Goal: Task Accomplishment & Management: Complete application form

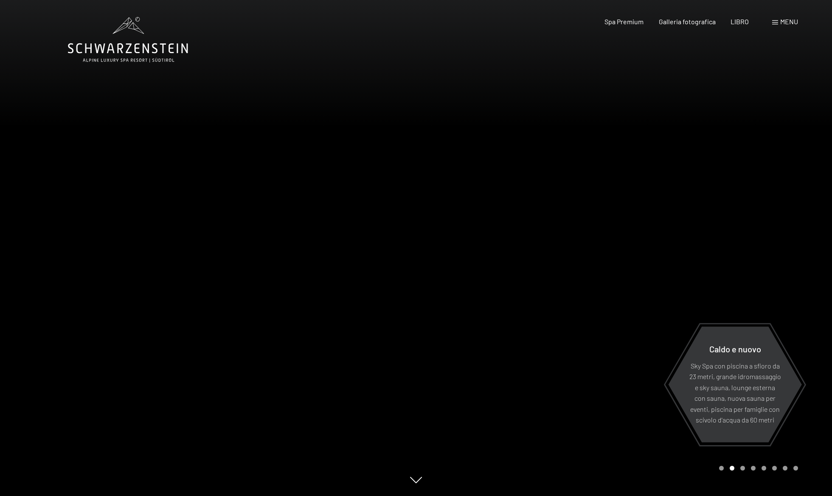
click at [775, 23] on span at bounding box center [775, 22] width 6 height 4
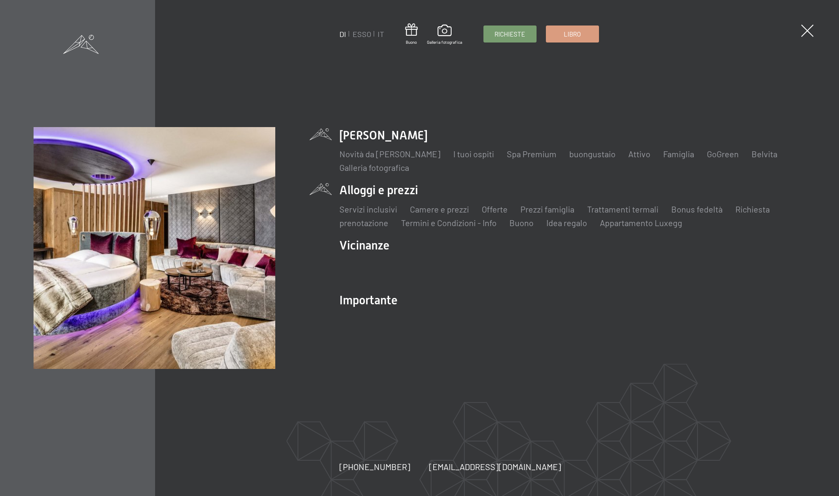
click at [412, 191] on li "Alloggi e prezzi Servizi inclusivi Camere e prezzi Liste Offerte Liste Prezzi f…" at bounding box center [572, 205] width 466 height 46
click at [538, 213] on font "Prezzi famiglia" at bounding box center [547, 209] width 54 height 10
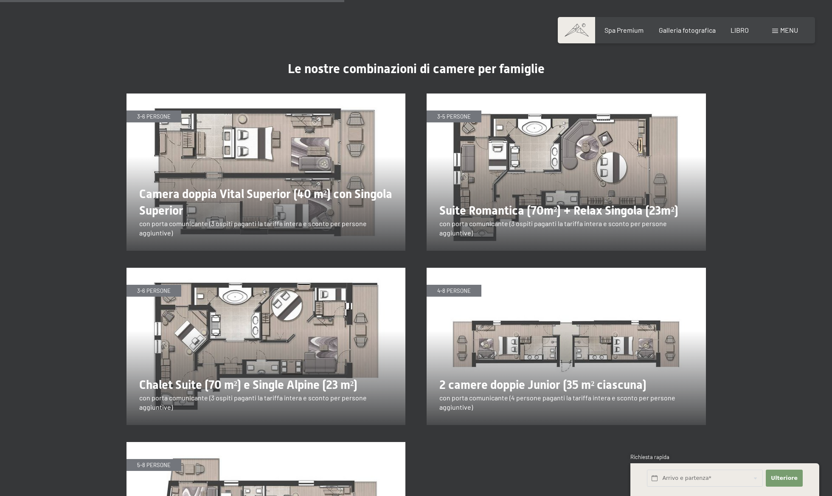
scroll to position [1541, 0]
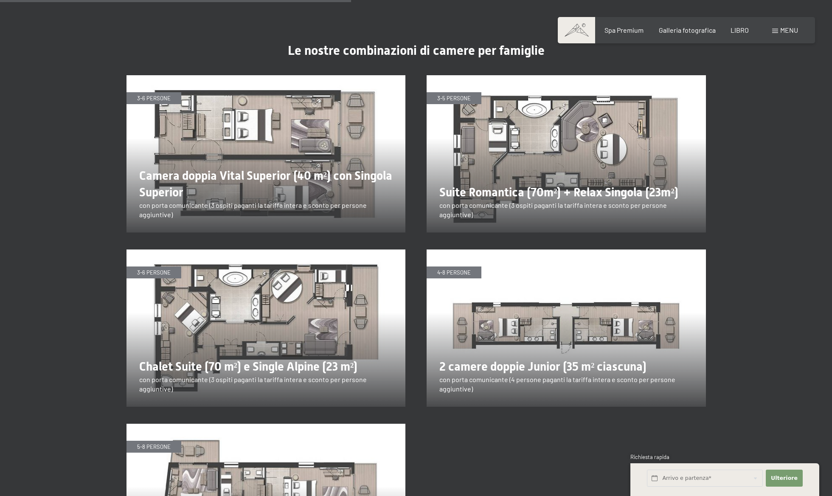
click at [291, 315] on img at bounding box center [266, 327] width 279 height 157
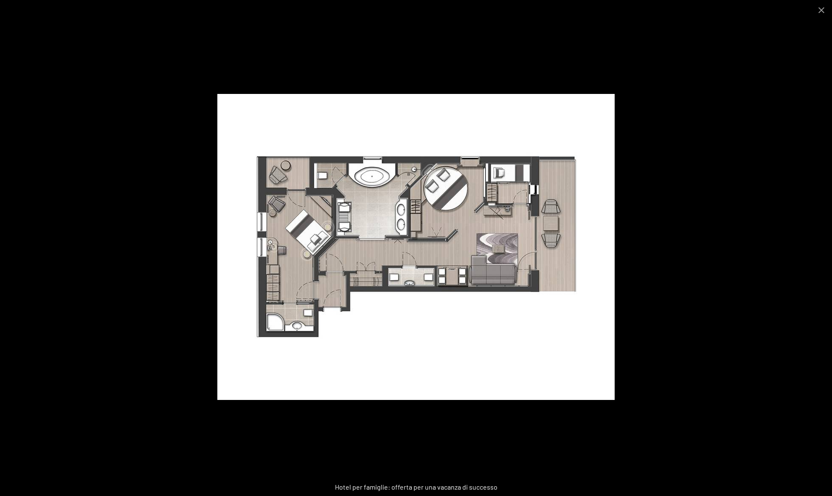
click at [415, 279] on img at bounding box center [415, 247] width 397 height 306
click at [821, 15] on button "Chiudi galleria" at bounding box center [821, 10] width 21 height 20
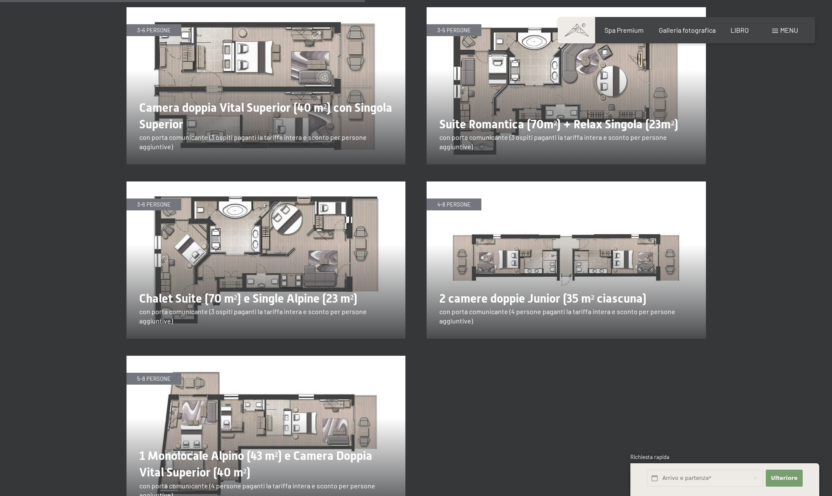
scroll to position [1609, 0]
click at [298, 249] on img at bounding box center [266, 259] width 279 height 157
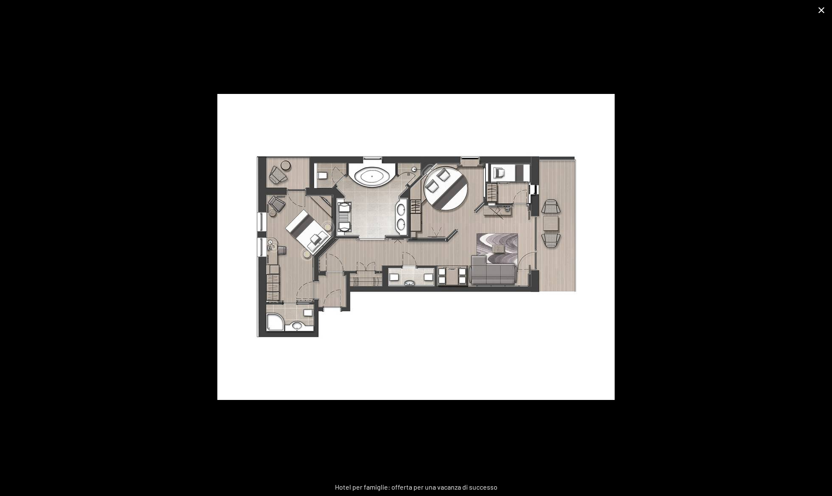
click at [824, 14] on button "Chiudi galleria" at bounding box center [821, 10] width 21 height 20
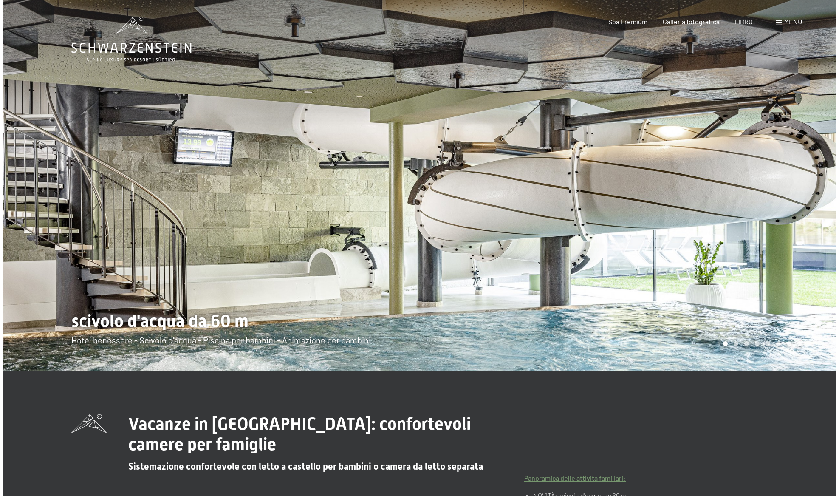
scroll to position [0, 0]
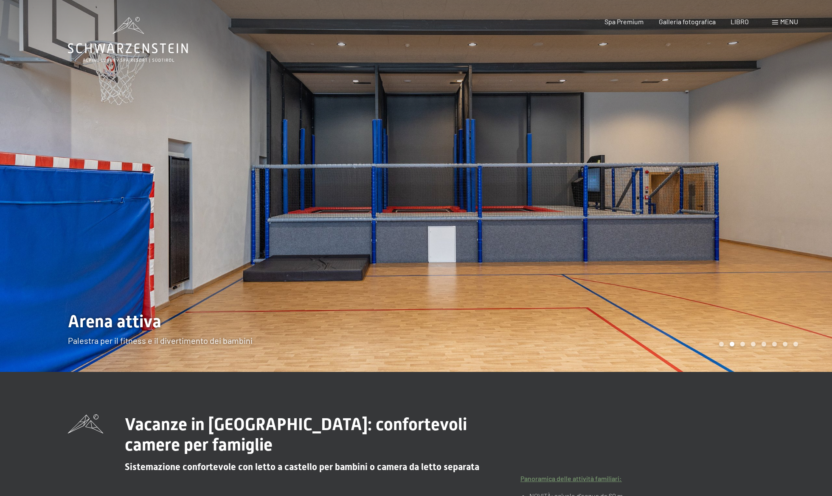
click at [780, 20] on font "menu" at bounding box center [789, 21] width 18 height 8
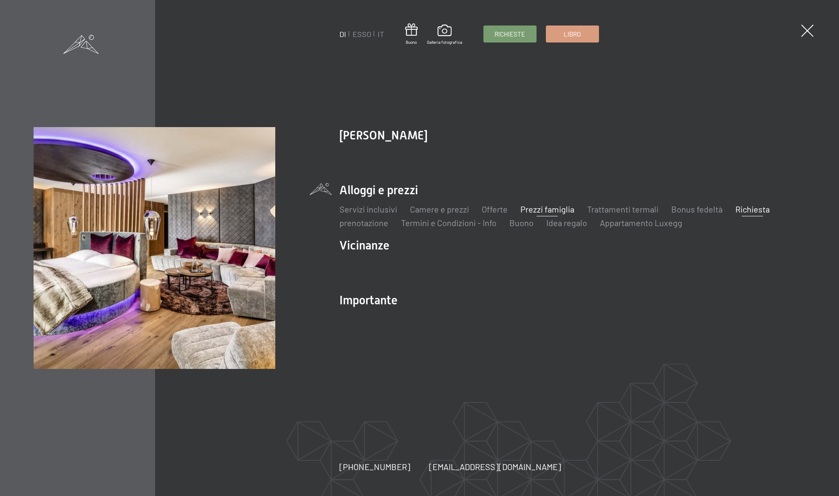
click at [746, 209] on font "Richiesta" at bounding box center [752, 209] width 34 height 10
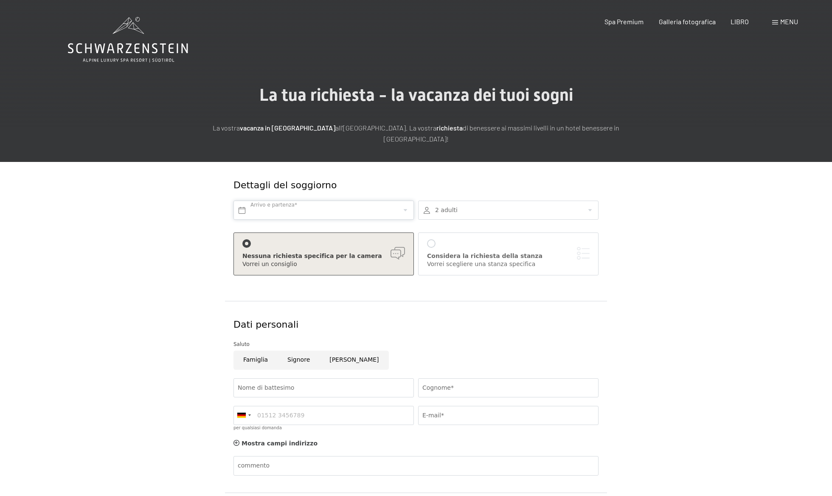
click at [404, 209] on input "text" at bounding box center [324, 209] width 180 height 19
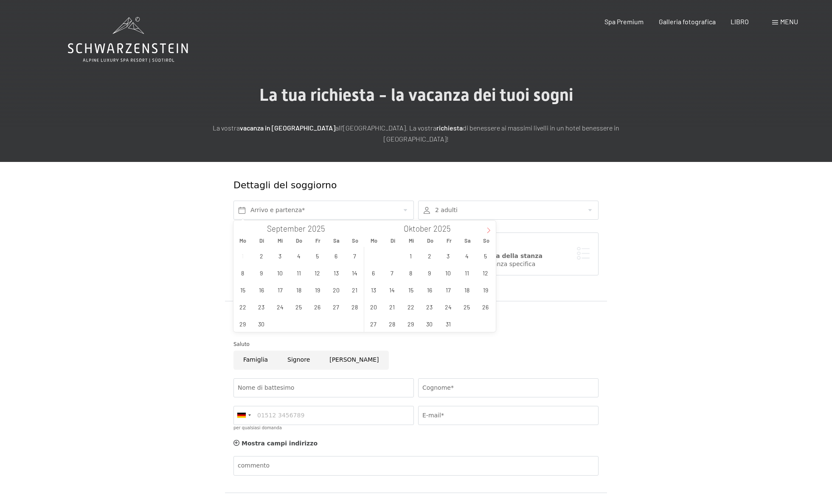
click at [490, 229] on icon at bounding box center [489, 230] width 6 height 6
click at [491, 230] on icon at bounding box center [489, 230] width 6 height 6
click at [373, 327] on span "29" at bounding box center [373, 323] width 17 height 17
type input "[DATE]"
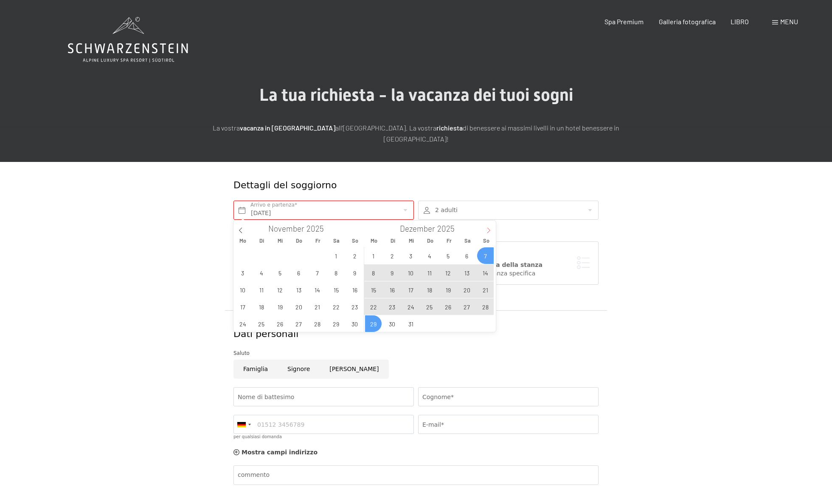
click at [487, 230] on icon at bounding box center [489, 230] width 6 height 6
type input "2026"
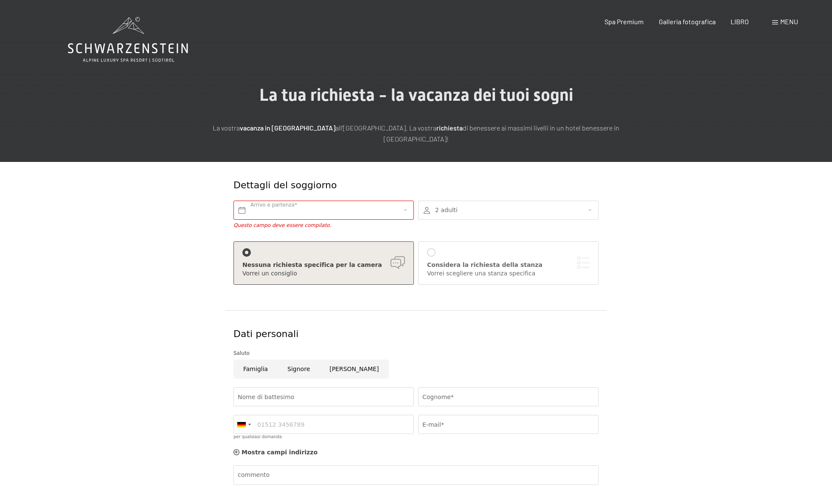
click at [548, 231] on div "2 adulti 2 Adulto Più di 14 anni 0 Bambini Fino a 14 anni Rilevare" at bounding box center [508, 214] width 185 height 37
click at [338, 214] on input "text" at bounding box center [324, 209] width 180 height 19
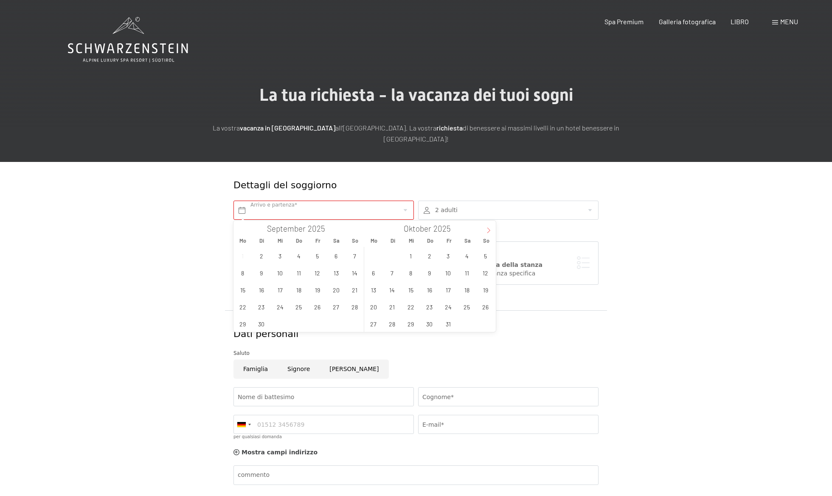
click at [489, 232] on icon at bounding box center [489, 230] width 6 height 6
click at [356, 322] on span "30" at bounding box center [354, 323] width 17 height 17
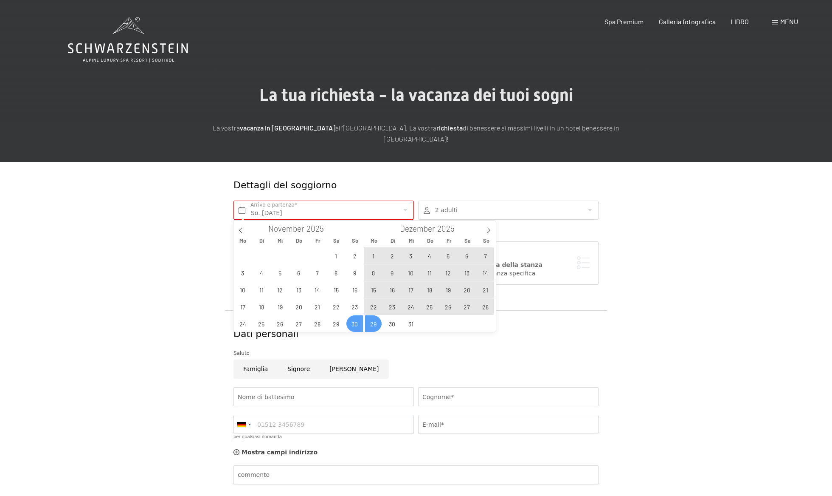
click at [370, 323] on span "29" at bounding box center [373, 323] width 17 height 17
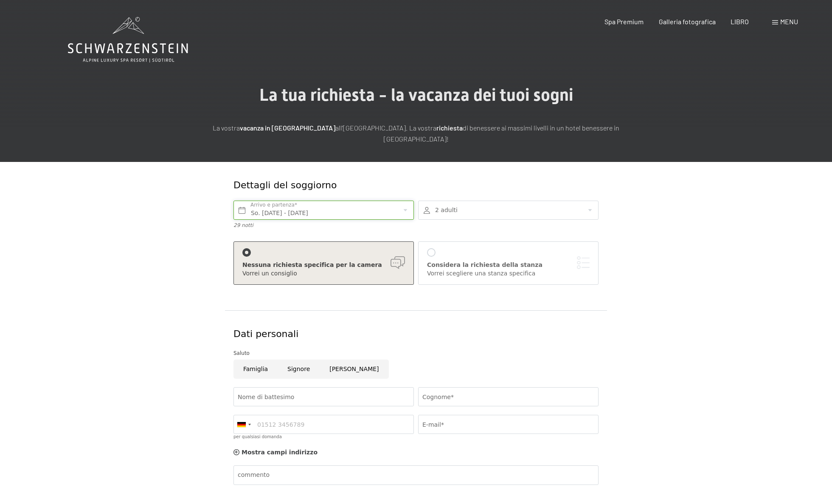
click at [332, 213] on input "So. [DATE] - [DATE]" at bounding box center [324, 209] width 180 height 19
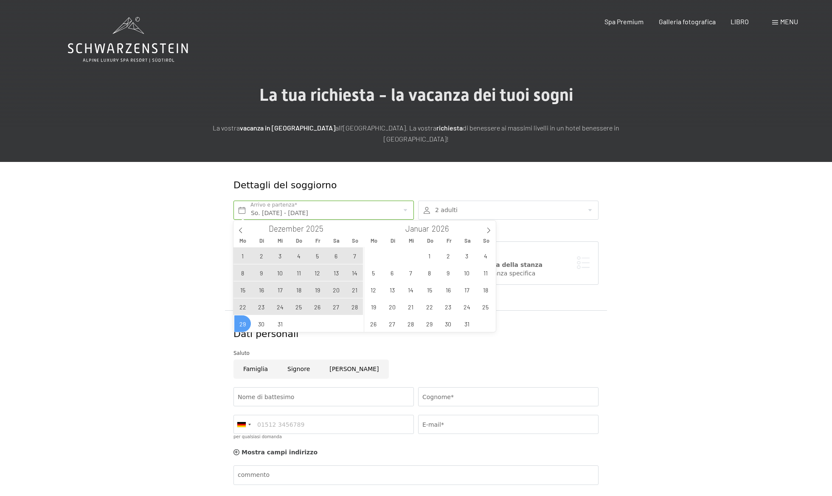
click at [244, 325] on span "29" at bounding box center [242, 323] width 17 height 17
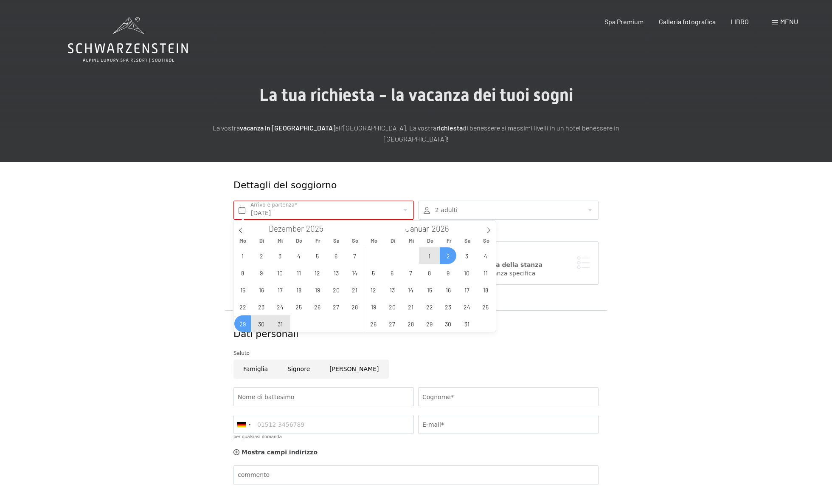
click at [451, 259] on span "2" at bounding box center [448, 255] width 17 height 17
type input "[DATE] - [DATE]"
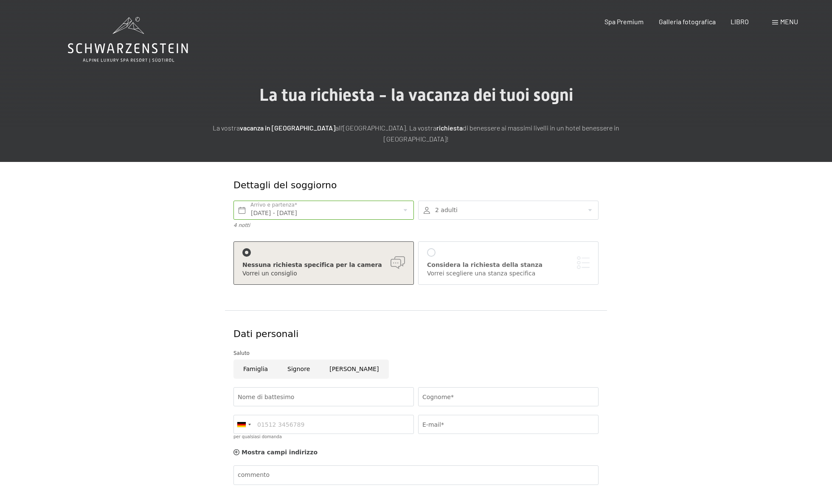
click at [315, 272] on div "Vorrei un consiglio" at bounding box center [323, 273] width 163 height 8
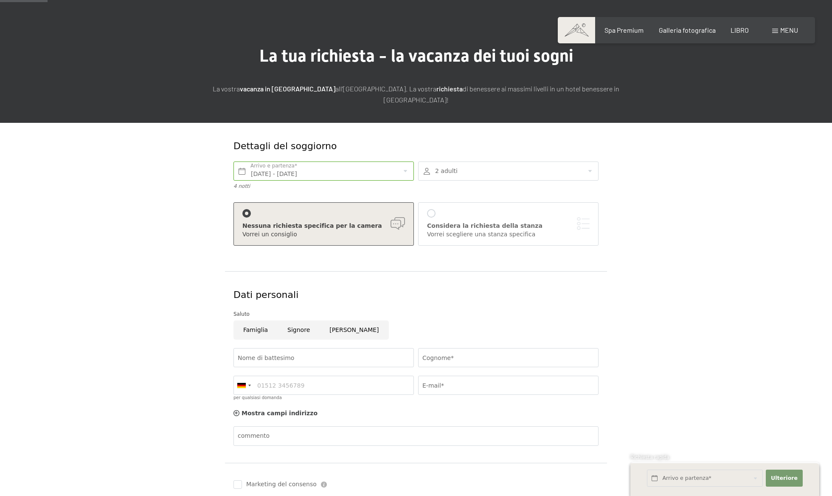
scroll to position [48, 0]
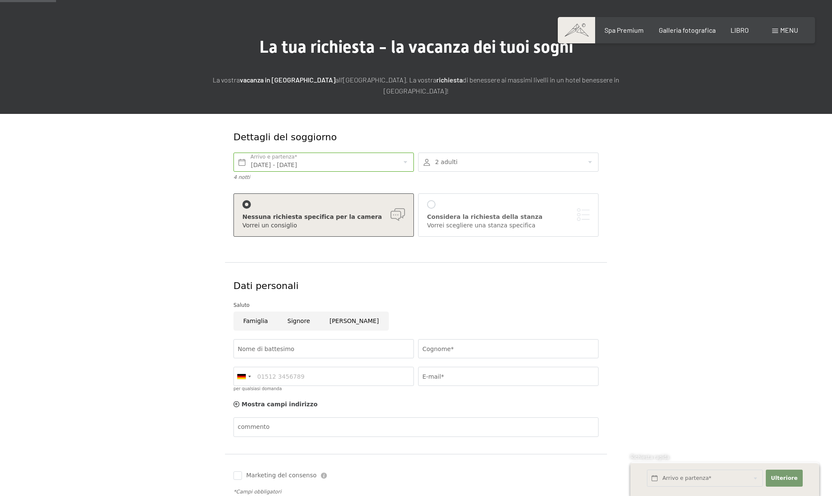
click at [589, 165] on div at bounding box center [508, 161] width 180 height 19
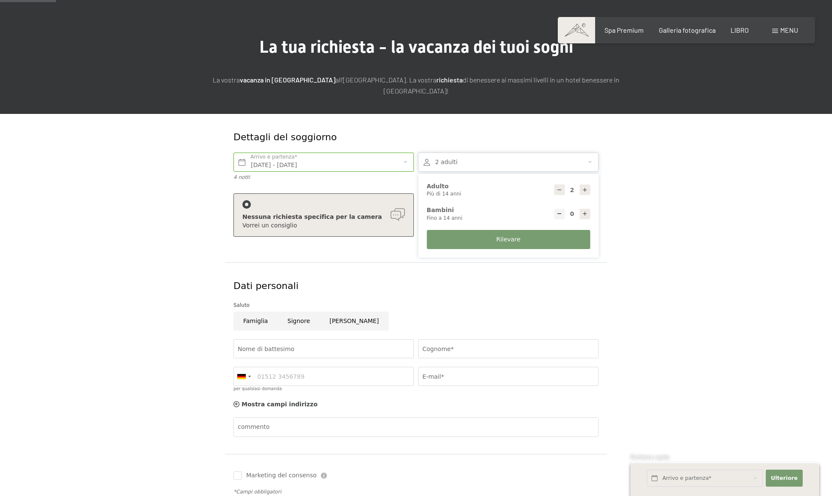
click at [582, 191] on icon at bounding box center [585, 190] width 6 height 6
click at [588, 192] on icon at bounding box center [585, 190] width 6 height 6
click at [563, 192] on div at bounding box center [559, 189] width 11 height 11
click at [563, 194] on div at bounding box center [559, 189] width 11 height 11
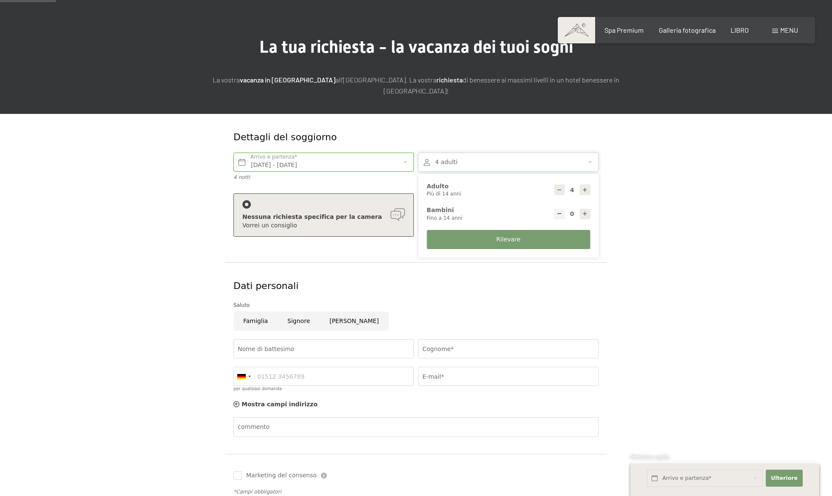
type input "3"
click at [586, 217] on icon at bounding box center [585, 214] width 6 height 6
type input "1"
select select
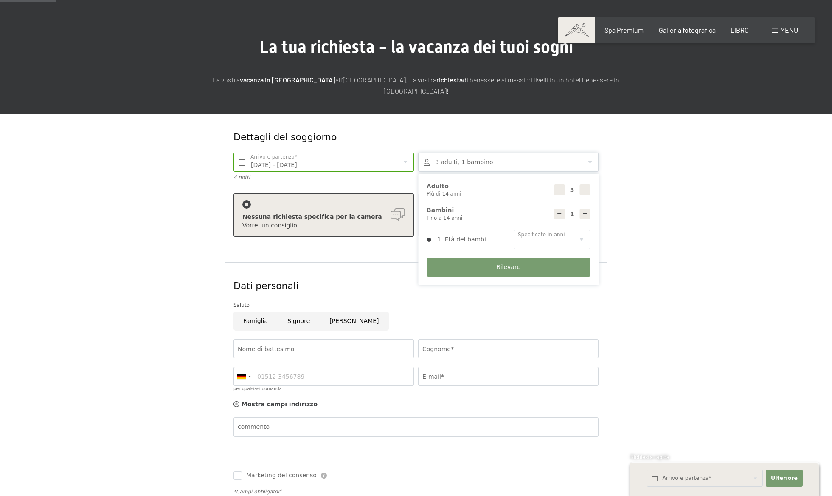
click at [586, 217] on icon at bounding box center [585, 214] width 6 height 6
type input "2"
select select
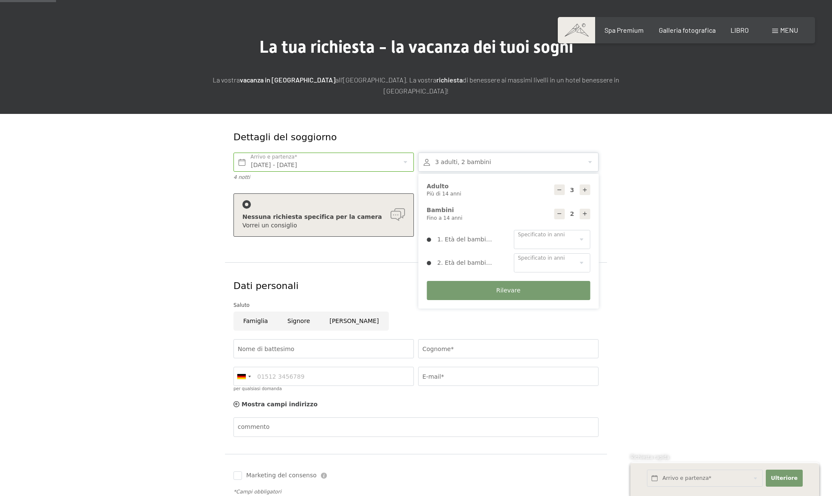
click at [586, 217] on icon at bounding box center [585, 214] width 6 height 6
type input "3"
select select
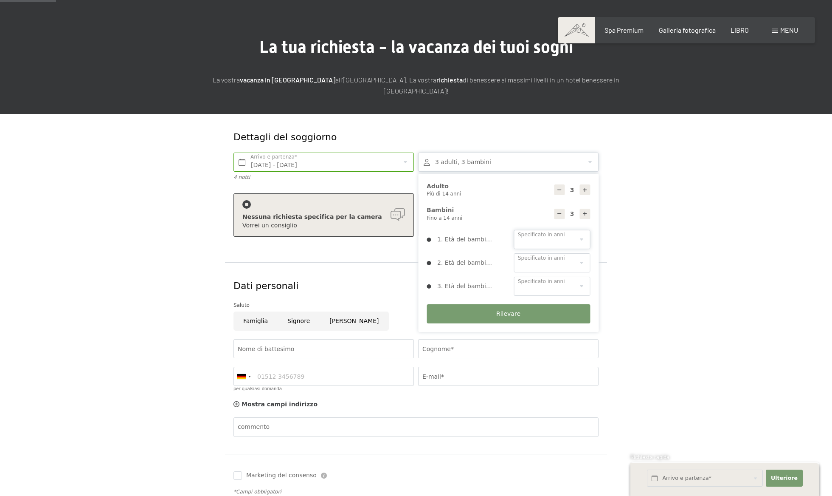
click at [585, 244] on select "0 1 2 3 4 5 6 7 8 9 10 11 12 13 14" at bounding box center [552, 239] width 76 height 19
select select "14"
click at [583, 265] on select "0 1 2 3 4 5 6 7 8 9 10 11 12 13 14" at bounding box center [552, 262] width 76 height 19
select select "11"
click at [584, 289] on select "0 1 2 3 4 5 6 7 8 9 10 11 12 13 14" at bounding box center [552, 285] width 76 height 19
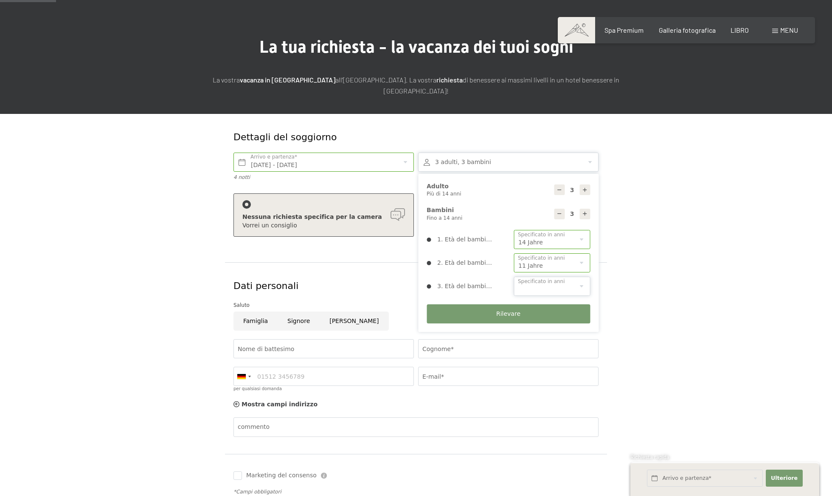
select select "7"
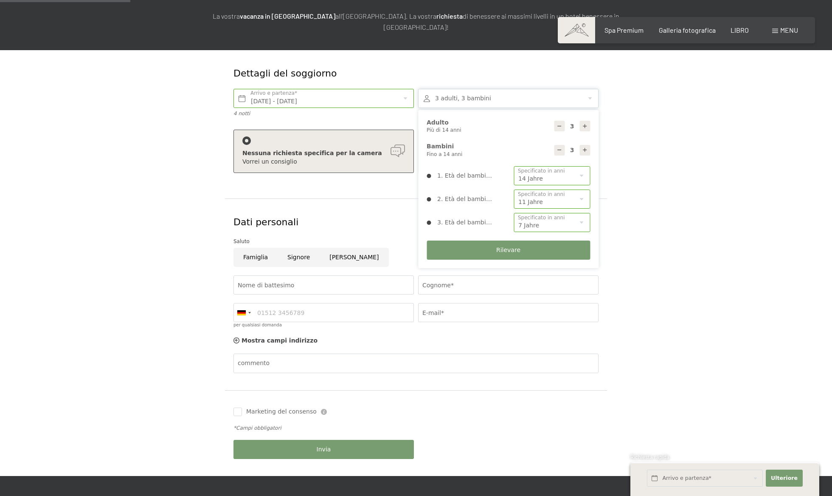
click at [264, 262] on input "Famiglia" at bounding box center [256, 257] width 44 height 19
radio input "true"
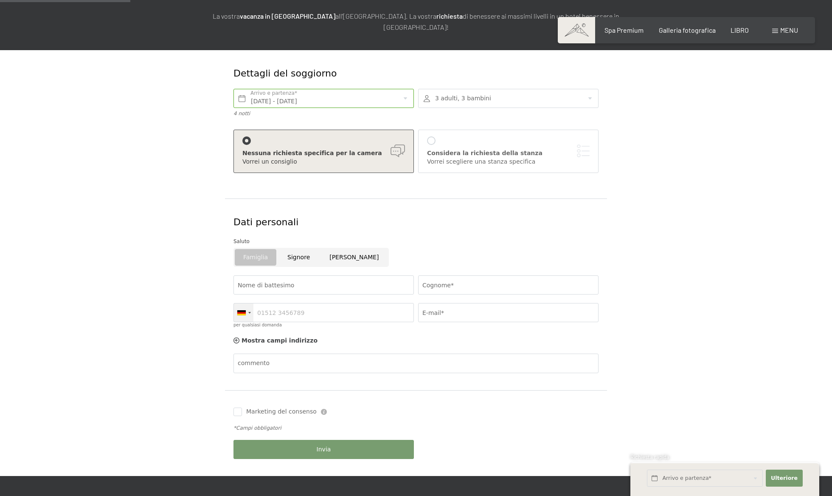
click at [250, 313] on div at bounding box center [249, 313] width 3 height 2
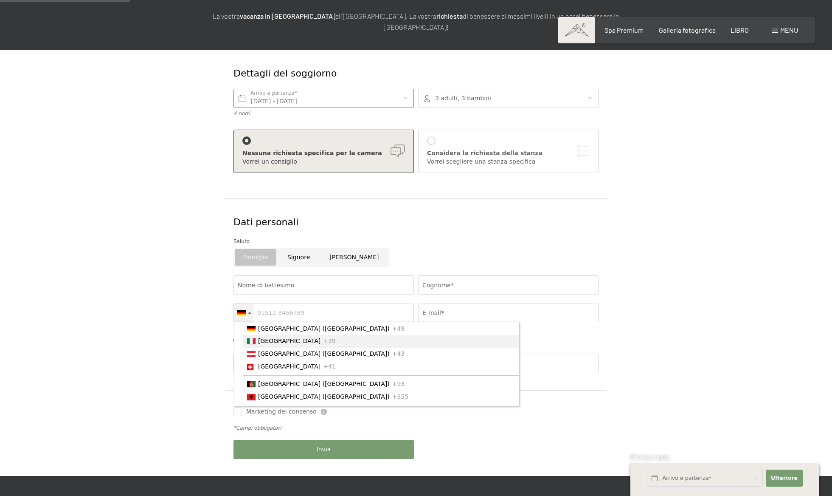
click at [266, 344] on font "[GEOGRAPHIC_DATA]" at bounding box center [289, 341] width 62 height 7
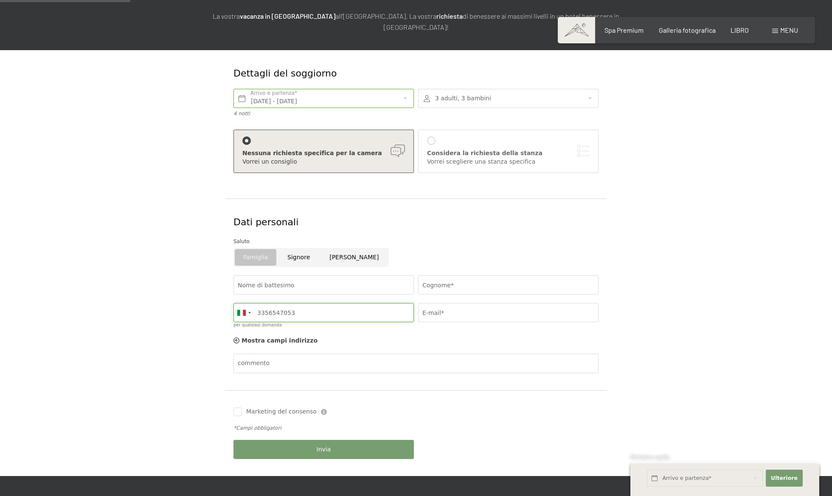
type input "3356547053"
click at [326, 289] on input "Nome di battesimo" at bounding box center [324, 284] width 180 height 19
type input "[PERSON_NAME]"
click at [454, 287] on input "Cognome*" at bounding box center [508, 284] width 180 height 19
type input "[PERSON_NAME]"
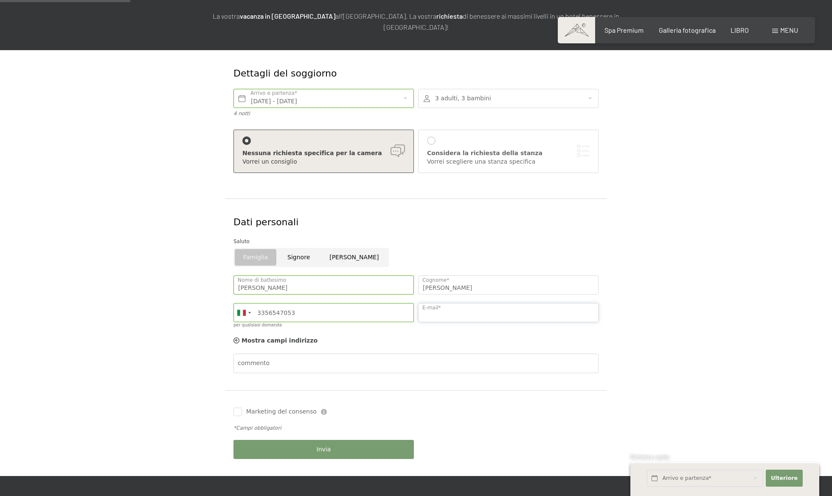
click at [446, 319] on input "E-mail*" at bounding box center [508, 312] width 180 height 19
type input "[EMAIL_ADDRESS][DOMAIN_NAME]"
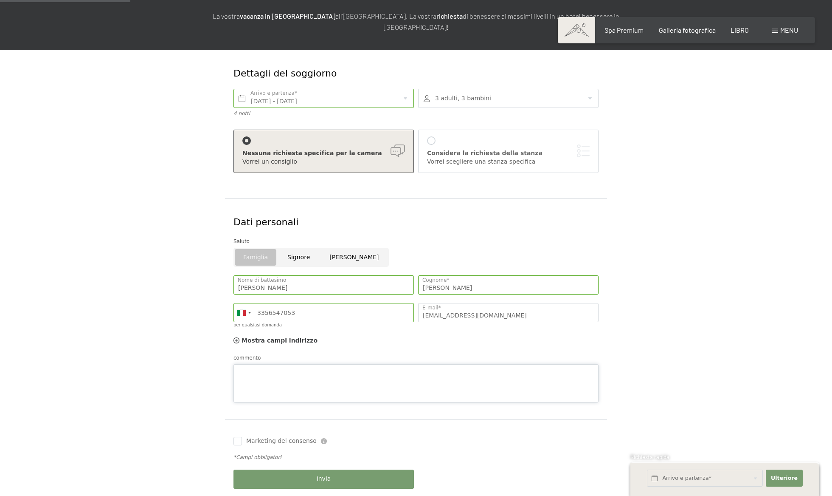
click at [281, 367] on textarea "commento" at bounding box center [416, 383] width 365 height 38
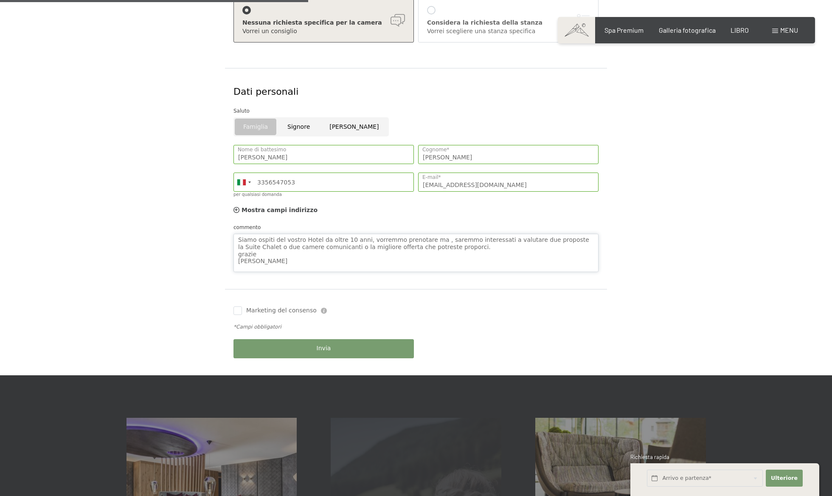
scroll to position [275, 0]
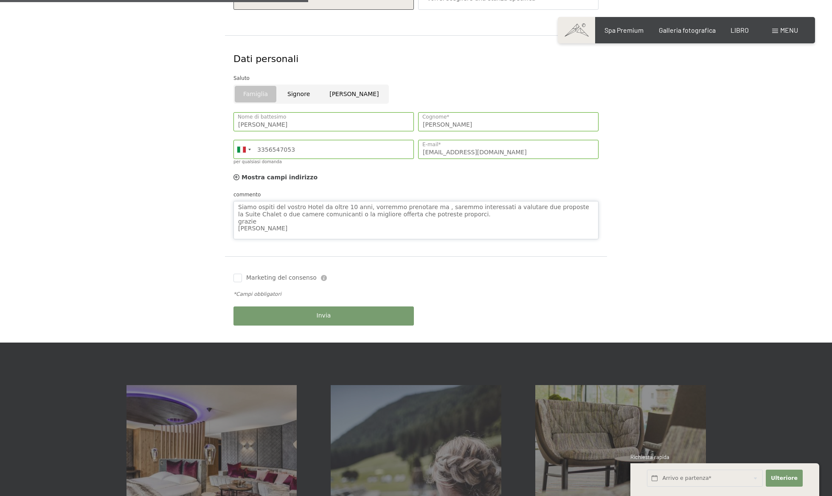
type textarea "Siamo ospiti del vostro Hotel da oltre 10 anni, vorremmo prenotare ma , saremmo…"
click at [327, 318] on font "Invia" at bounding box center [324, 315] width 14 height 7
